Goal: Task Accomplishment & Management: Complete application form

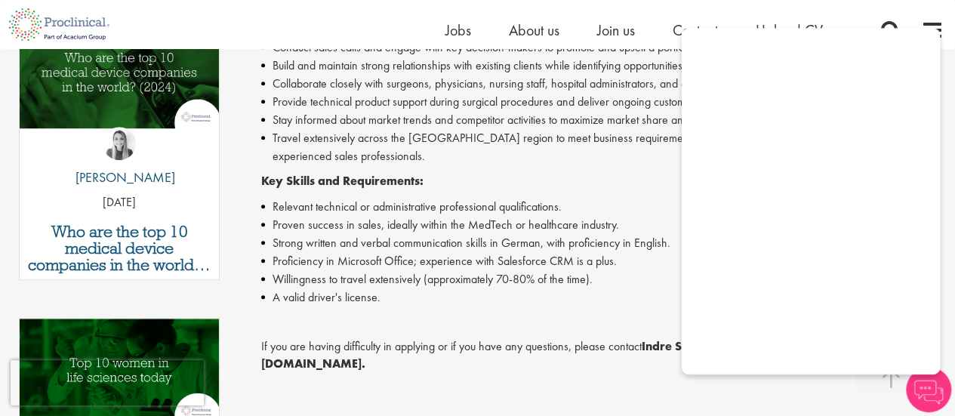
click at [627, 229] on li "Proven success in sales, ideally within the MedTech or healthcare industry." at bounding box center [602, 225] width 682 height 18
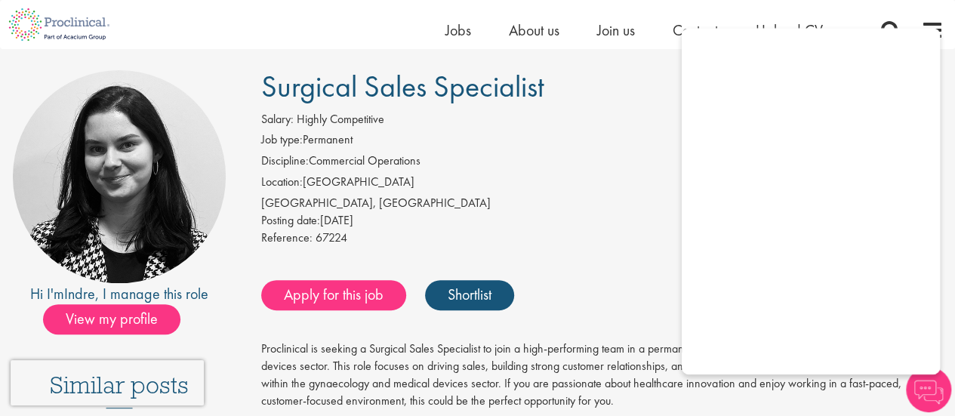
scroll to position [118, 0]
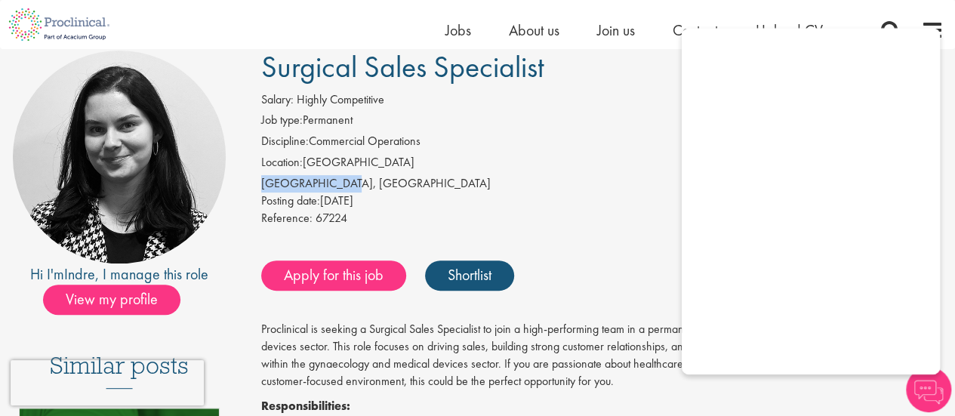
drag, startPoint x: 263, startPoint y: 186, endPoint x: 358, endPoint y: 184, distance: 95.8
click at [358, 184] on div "[GEOGRAPHIC_DATA], [GEOGRAPHIC_DATA]" at bounding box center [602, 183] width 682 height 17
copy div "[GEOGRAPHIC_DATA], [GEOGRAPHIC_DATA]"
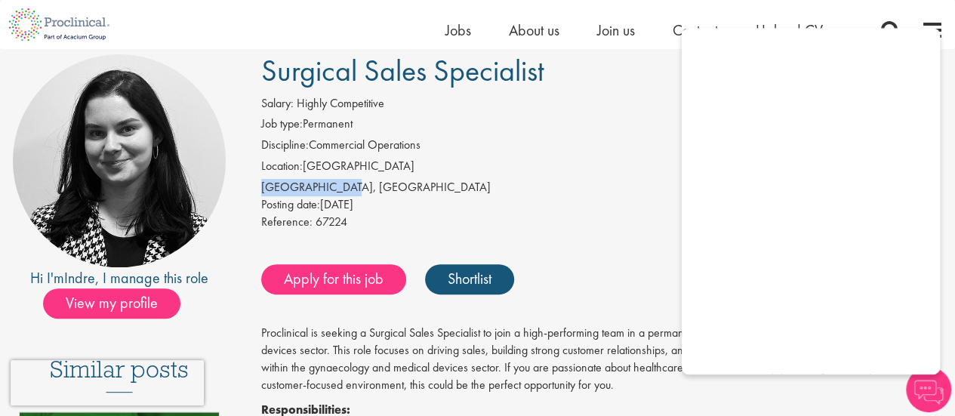
scroll to position [113, 0]
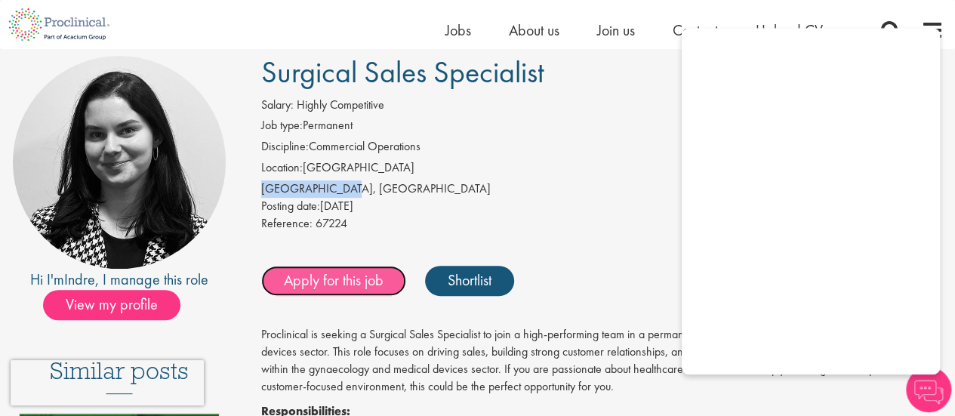
click at [317, 278] on link "Apply for this job" at bounding box center [333, 281] width 145 height 30
